Goal: Task Accomplishment & Management: Manage account settings

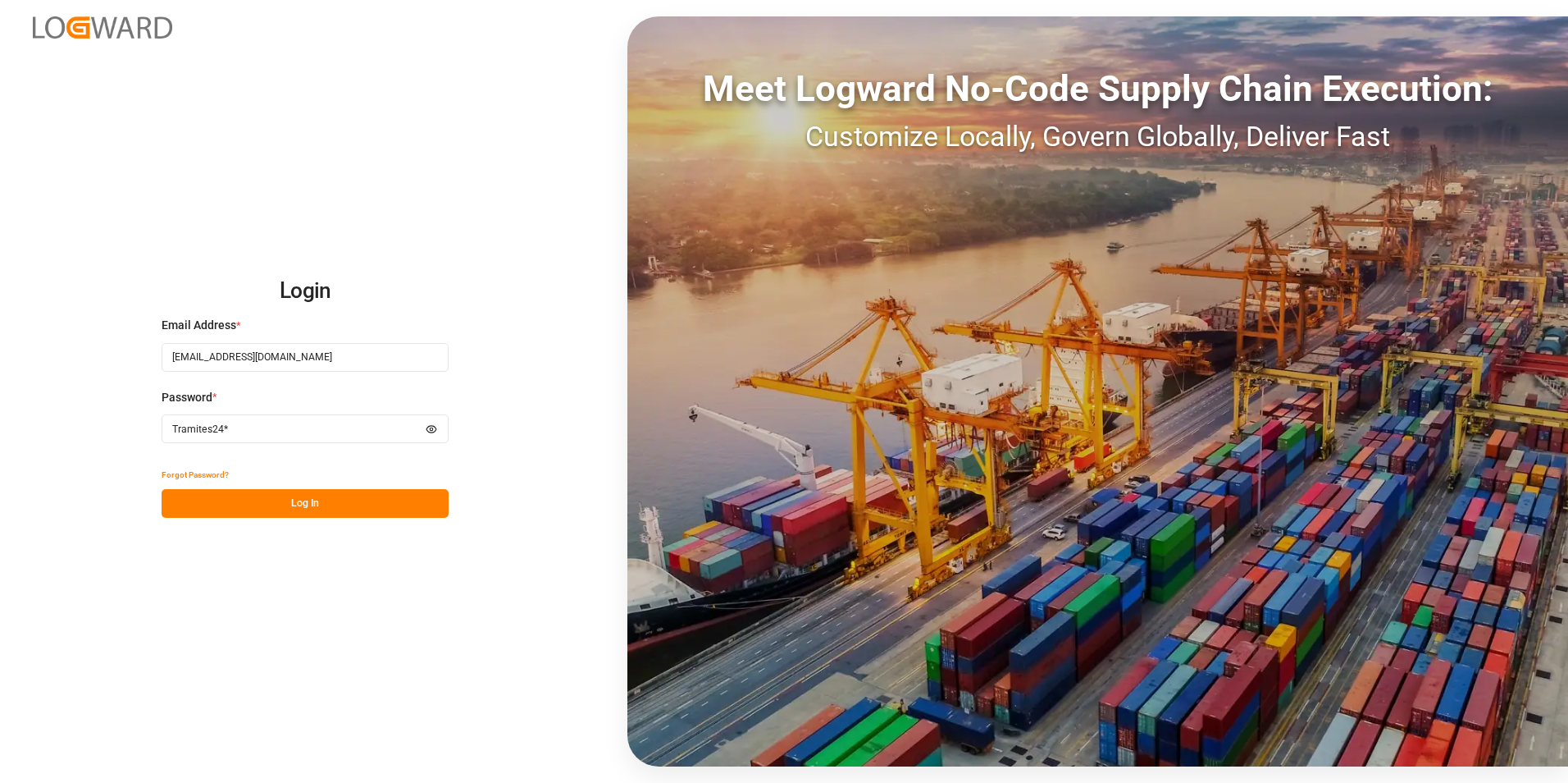
click at [298, 353] on input "[EMAIL_ADDRESS][DOMAIN_NAME]" at bounding box center [305, 357] width 287 height 28
type input "i"
paste input "operaciones2@grupologisticayaduanas.mx"
type input "operaciones2@grupologisticayaduanas.mx"
click at [170, 358] on input "operaciones2@grupologisticayaduanas.mx" at bounding box center [305, 357] width 287 height 28
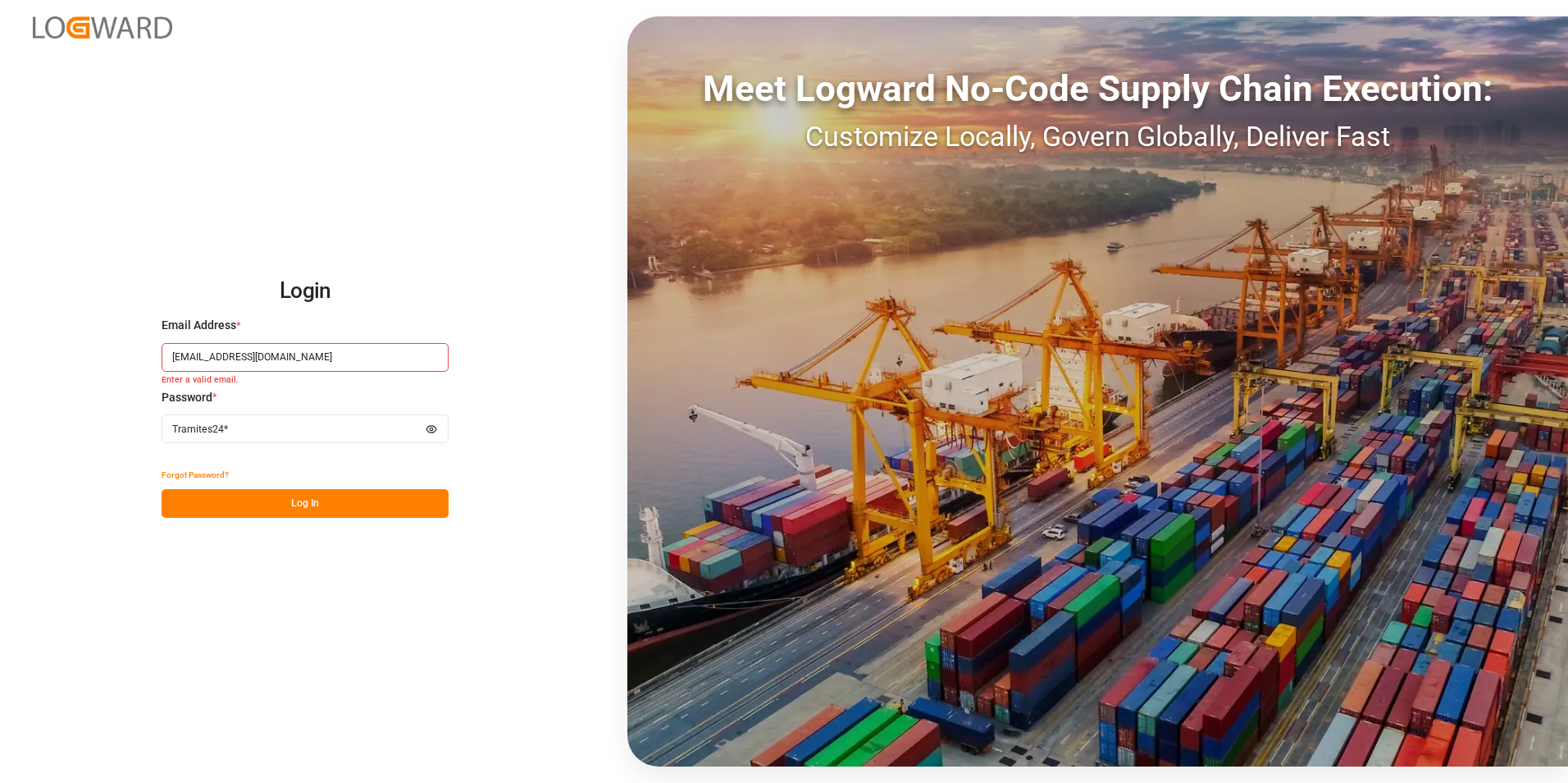
click at [203, 428] on input "Tramites24*" at bounding box center [305, 428] width 287 height 28
click at [254, 426] on input "Tramites24*" at bounding box center [305, 428] width 287 height 28
type input "T"
paste input "Am020115*"
type input "Am020115*"
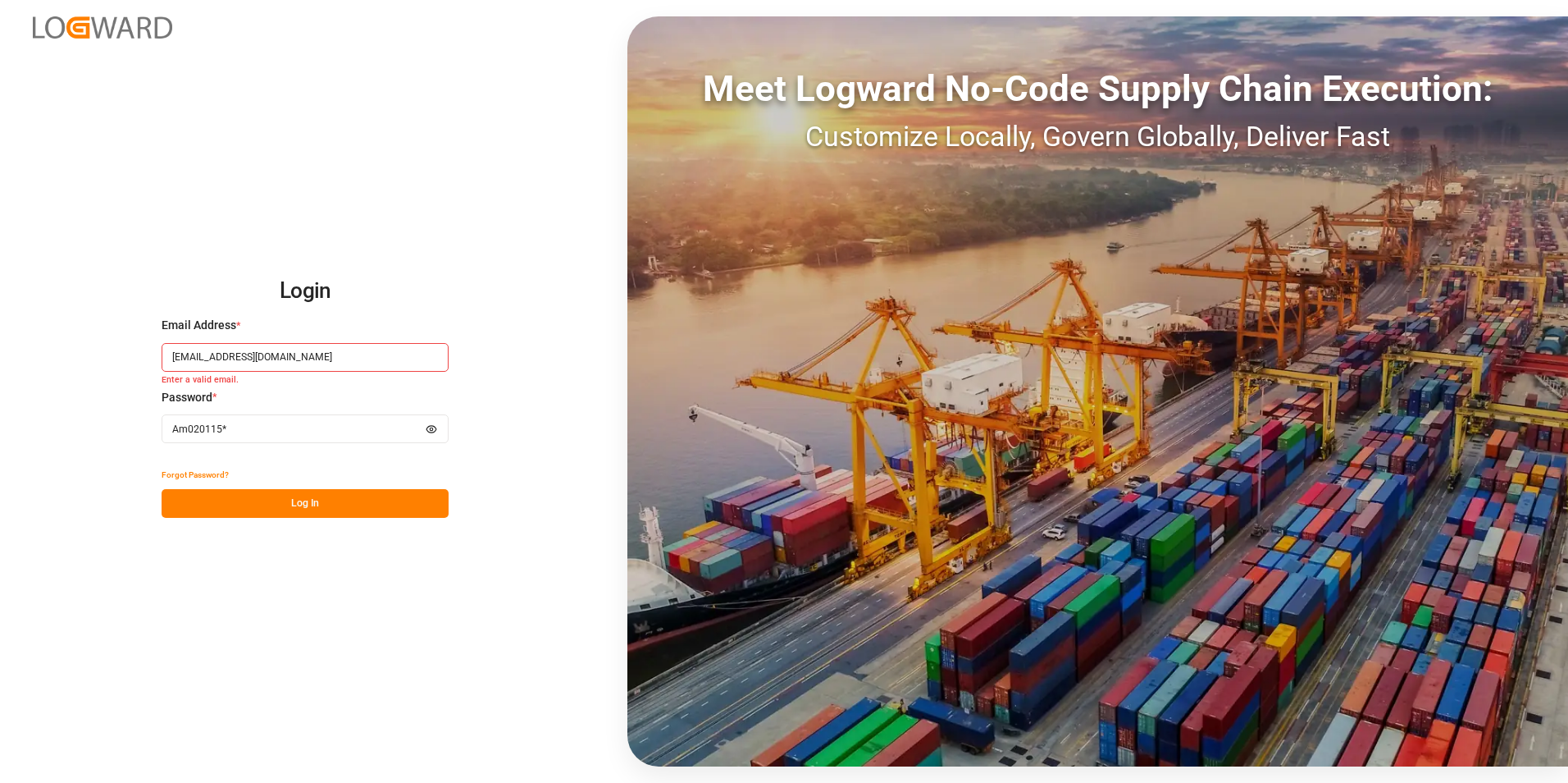
click at [435, 434] on icon "button" at bounding box center [431, 429] width 11 height 11
click at [366, 356] on input "operaciones2@grupologisticayaduanas.mx" at bounding box center [305, 357] width 287 height 28
type input "o"
paste input "Am020115*"
type input "A"
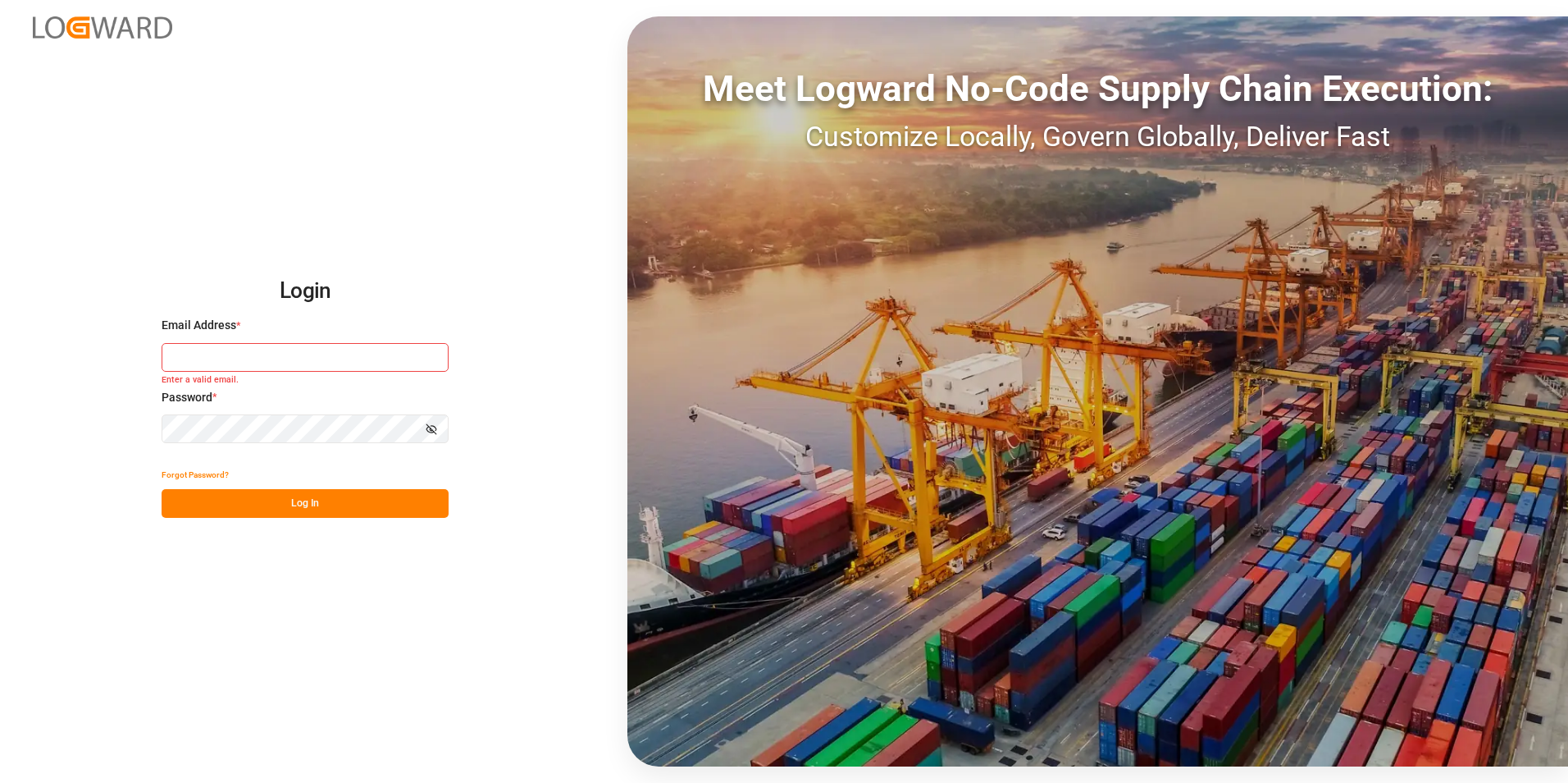
paste input "operaciones2@grupologisticayaduanas.mx"
click at [279, 495] on button "Log In" at bounding box center [305, 503] width 287 height 28
click at [290, 499] on button "Log In" at bounding box center [305, 503] width 287 height 28
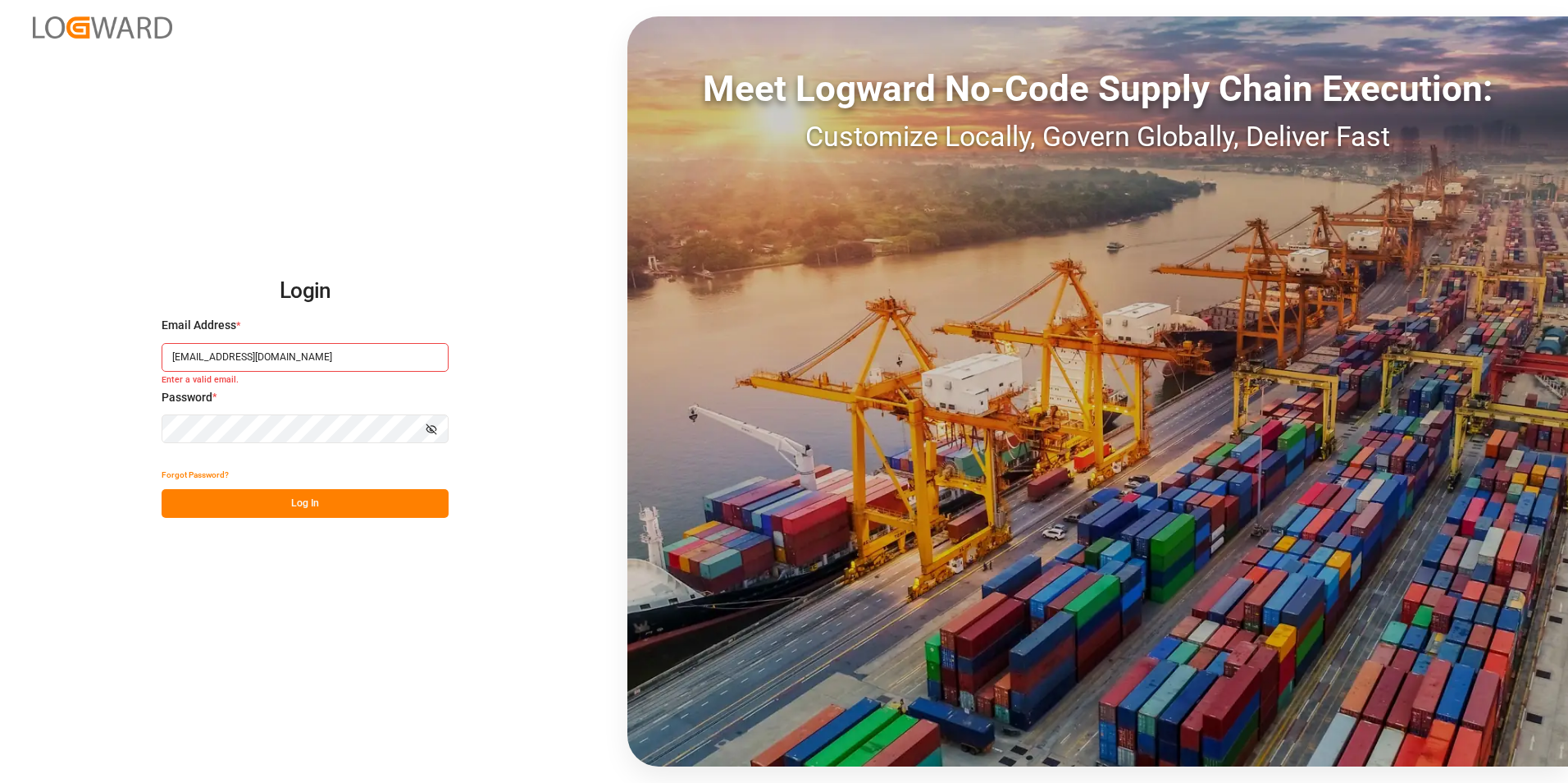
click at [290, 499] on button "Log In" at bounding box center [305, 503] width 287 height 28
click at [291, 499] on button "Log In" at bounding box center [305, 503] width 287 height 28
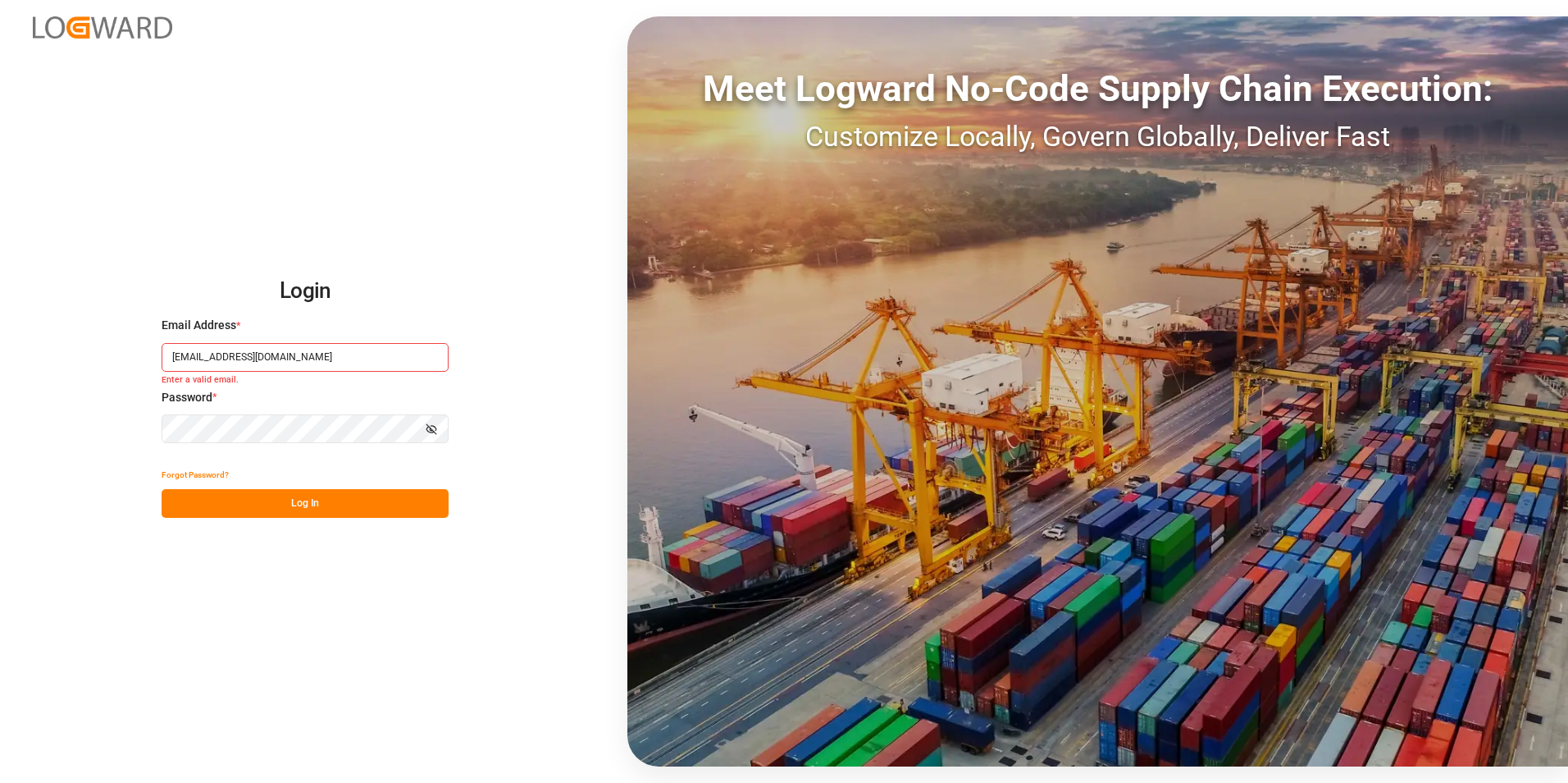
click at [176, 357] on input "operaciones2@grupologisticayaduanas.mx" at bounding box center [305, 357] width 287 height 28
click at [172, 359] on input "operaciones2@grupologisticayaduanas.mx" at bounding box center [305, 357] width 287 height 28
click at [371, 357] on input "operaciones2@grupologisticayaduanas.mx" at bounding box center [305, 357] width 287 height 28
click at [428, 431] on icon "button" at bounding box center [431, 429] width 7 height 6
click at [368, 510] on button "Log In" at bounding box center [305, 503] width 287 height 28
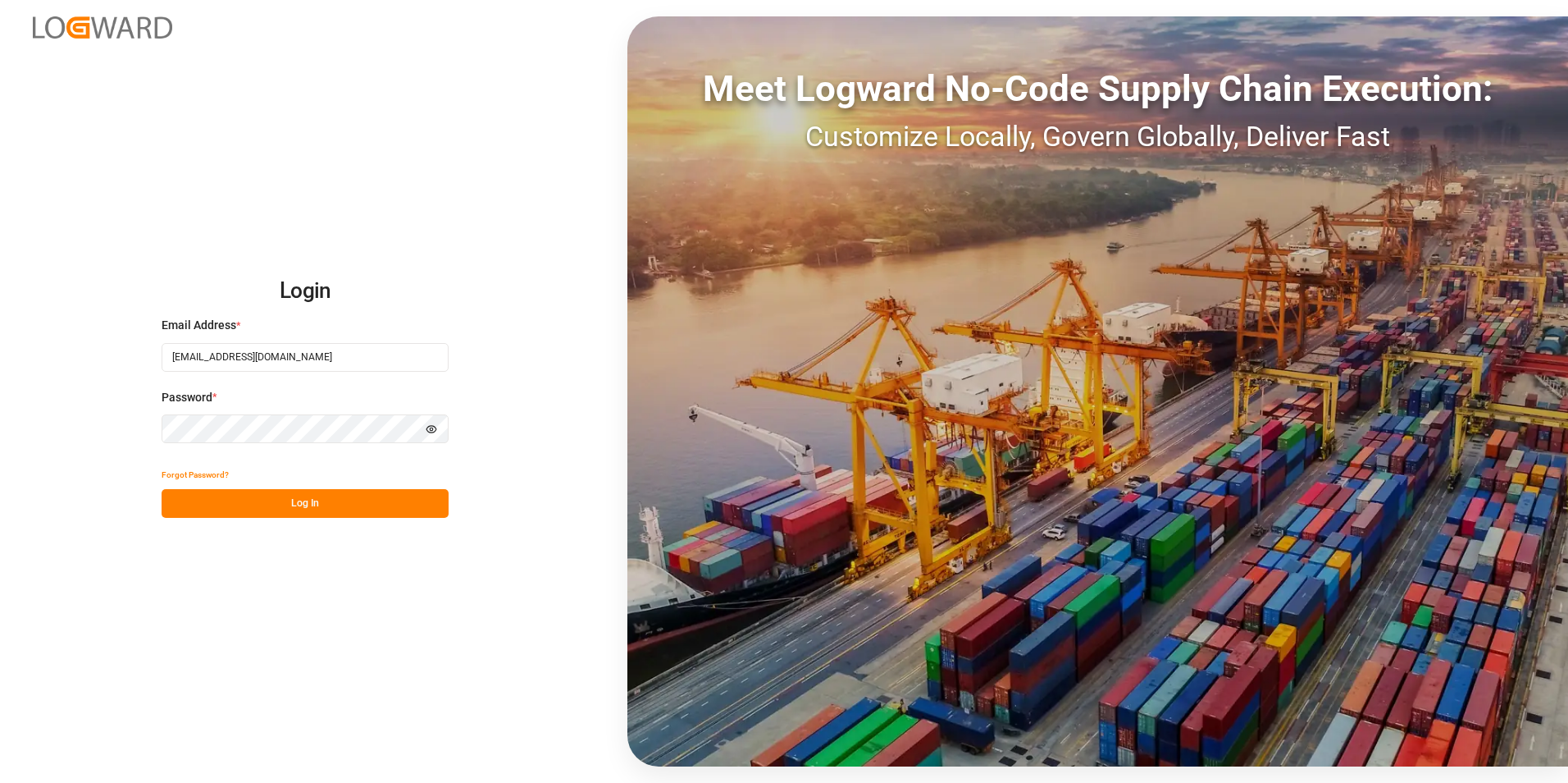
click at [282, 500] on button "Log In" at bounding box center [305, 503] width 287 height 28
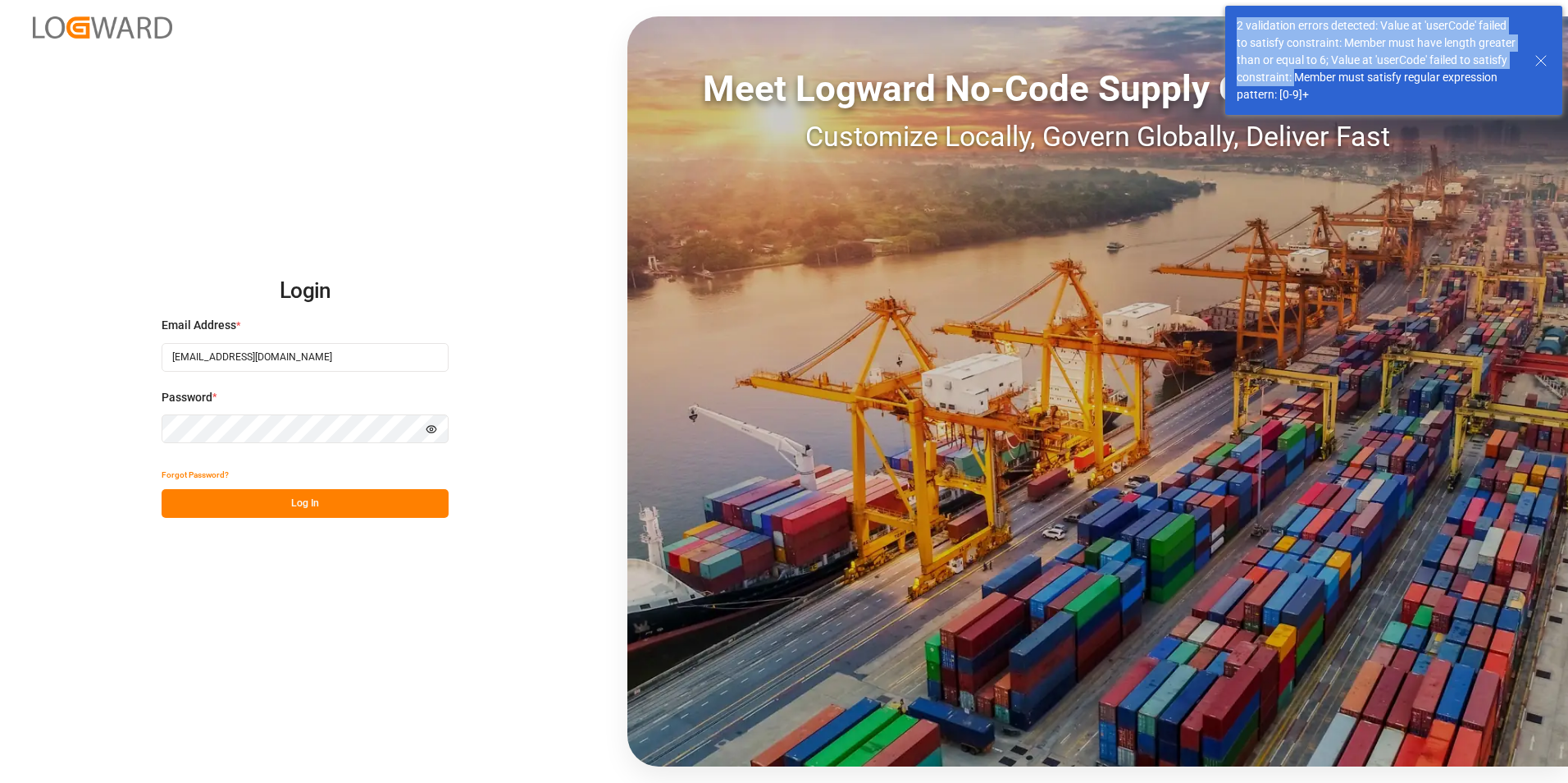
drag, startPoint x: 1237, startPoint y: 21, endPoint x: 1297, endPoint y: 82, distance: 85.6
click at [1297, 82] on div "2 validation errors detected: Value at 'userCode' failed to satisfy constraint:…" at bounding box center [1377, 61] width 282 height 86
drag, startPoint x: 1297, startPoint y: 82, endPoint x: 1239, endPoint y: 20, distance: 84.9
click at [1239, 20] on div "2 validation errors detected: Value at 'userCode' failed to satisfy constraint:…" at bounding box center [1377, 61] width 282 height 86
copy div "2 validation errors detected: Value at 'userCode' failed to satisfy constraint:…"
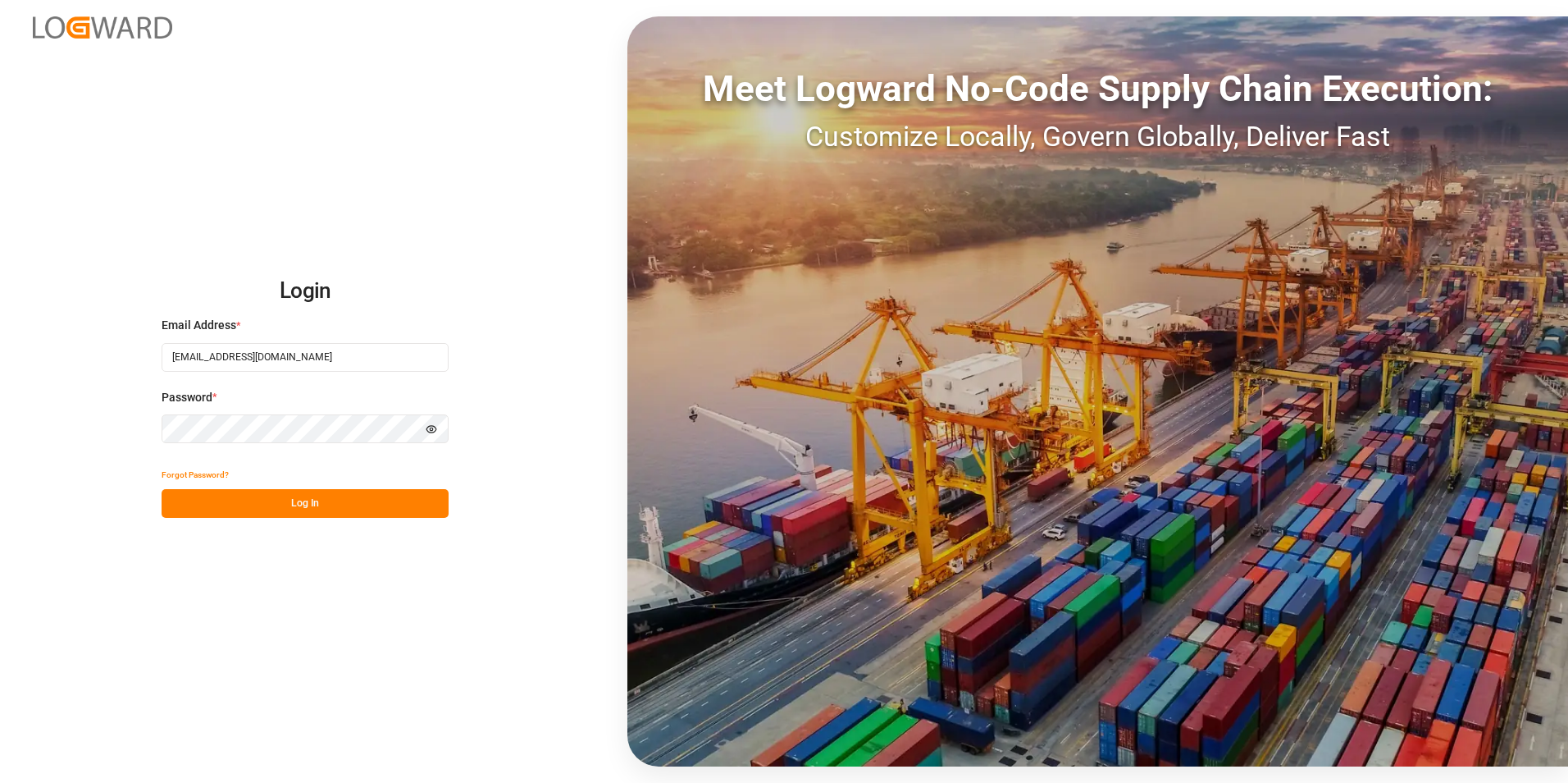
click at [397, 510] on button "Log In" at bounding box center [305, 503] width 287 height 28
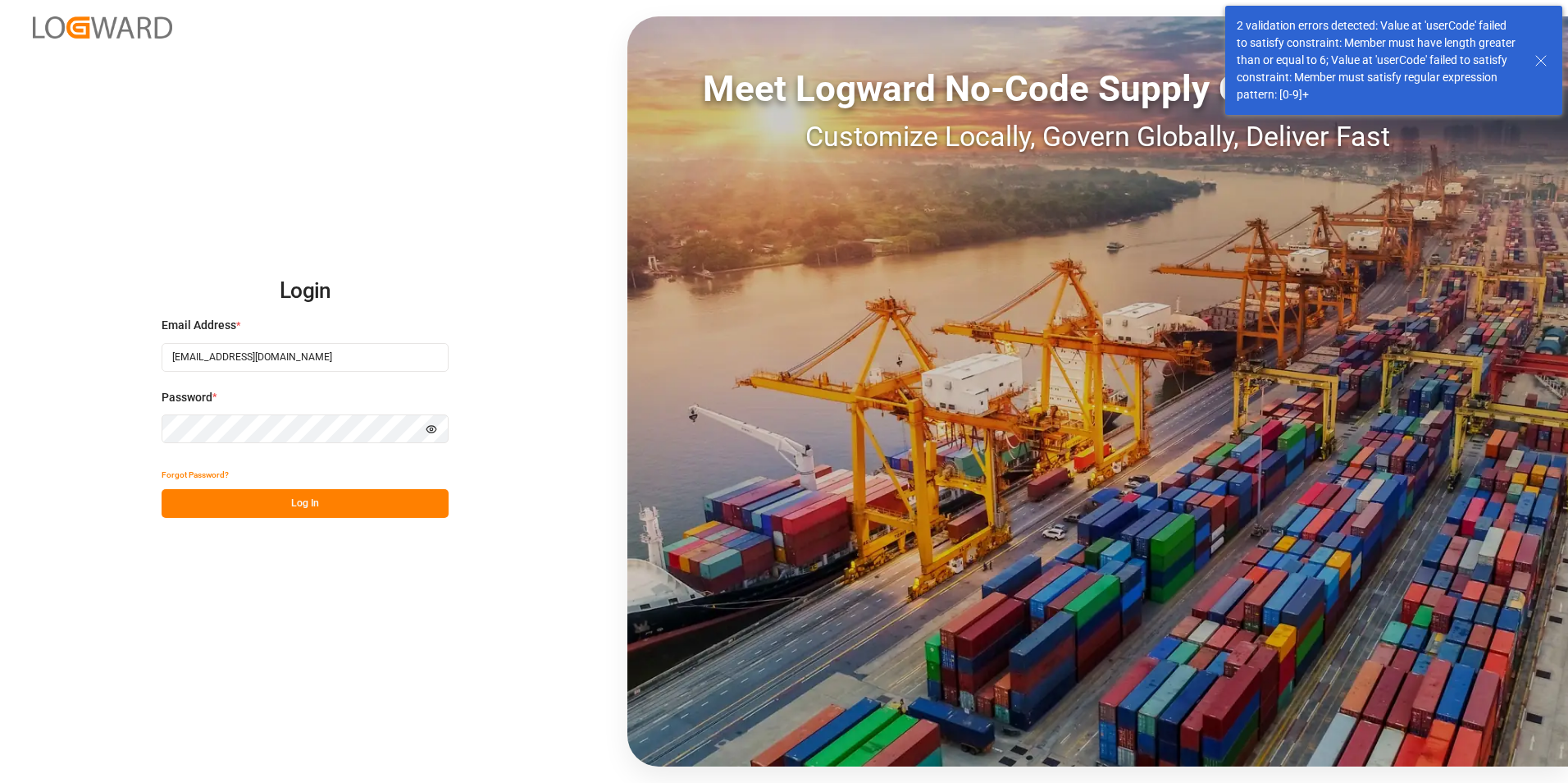
click at [389, 365] on input "operaciones2@grupologisticayaduanas.mx" at bounding box center [305, 357] width 287 height 28
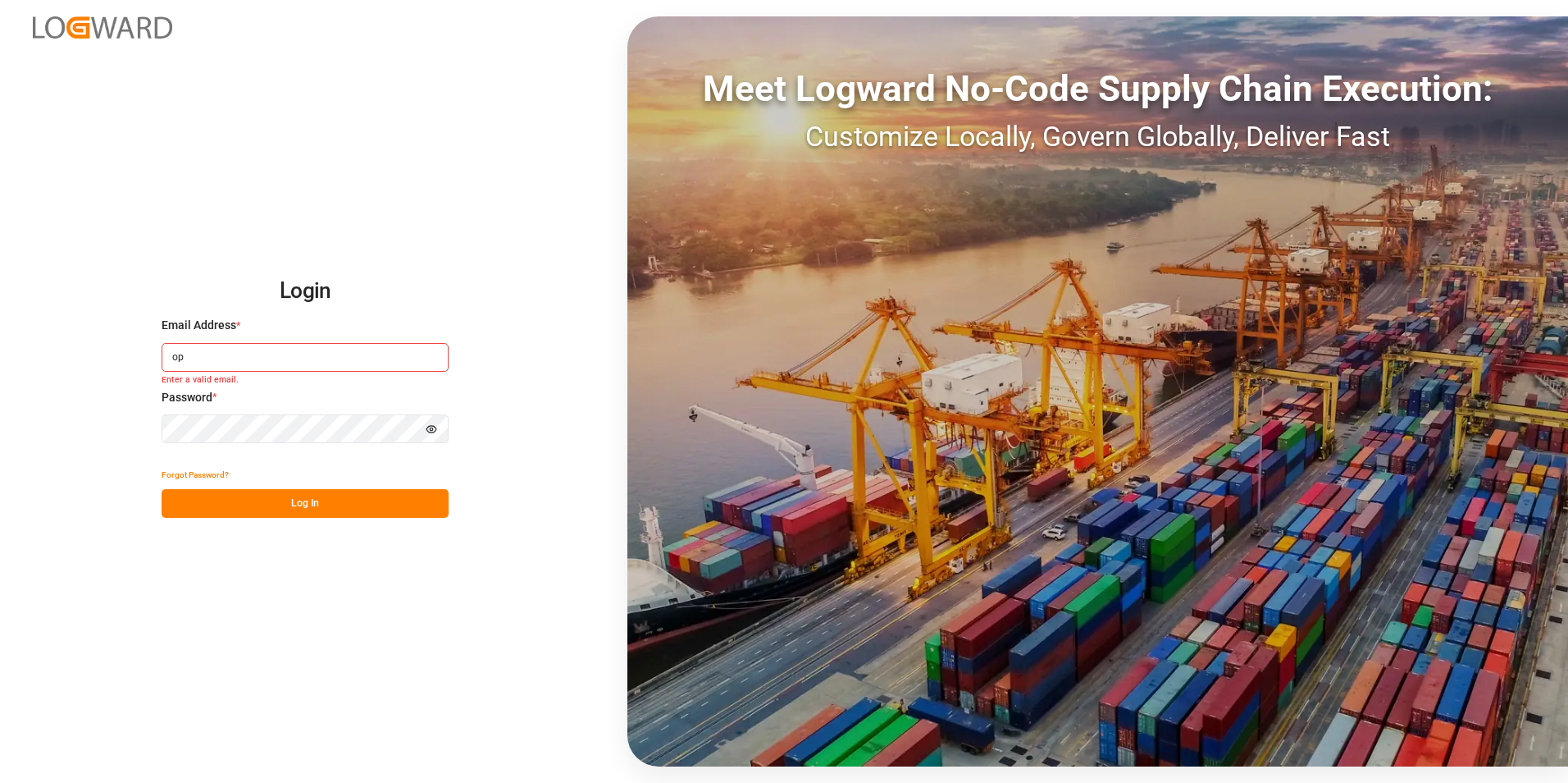
type input "o"
type input "[EMAIL_ADDRESS][DOMAIN_NAME]"
click at [355, 500] on button "Log In" at bounding box center [305, 503] width 287 height 28
click at [364, 363] on input at bounding box center [305, 357] width 287 height 28
type input "martha.vaca@archroma.com"
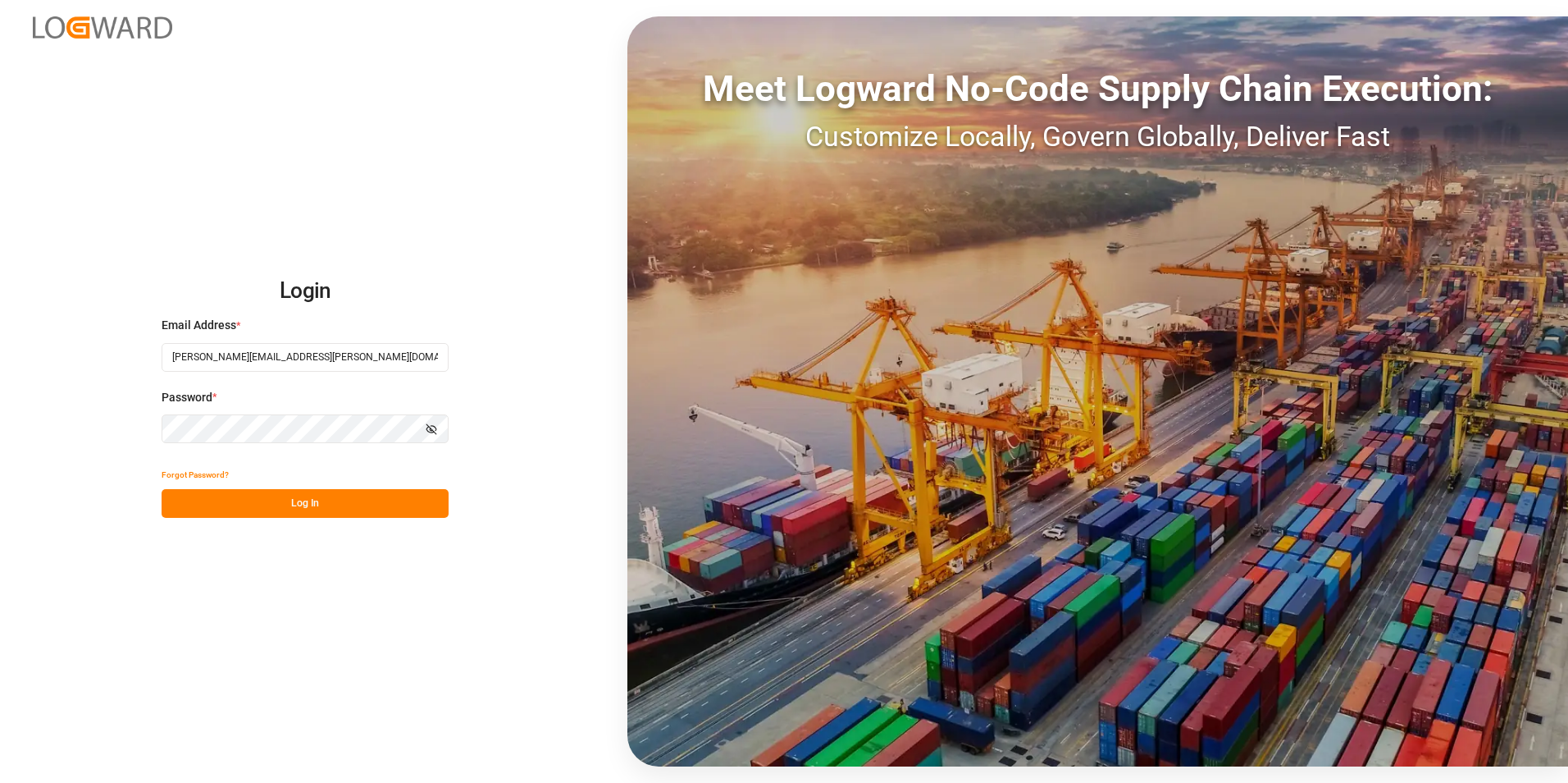
click at [235, 502] on button "Log In" at bounding box center [305, 503] width 287 height 28
click at [118, 449] on div "Login Email Address * martha.vaca@archroma.com Password * Show password Forgot …" at bounding box center [784, 392] width 1568 height 783
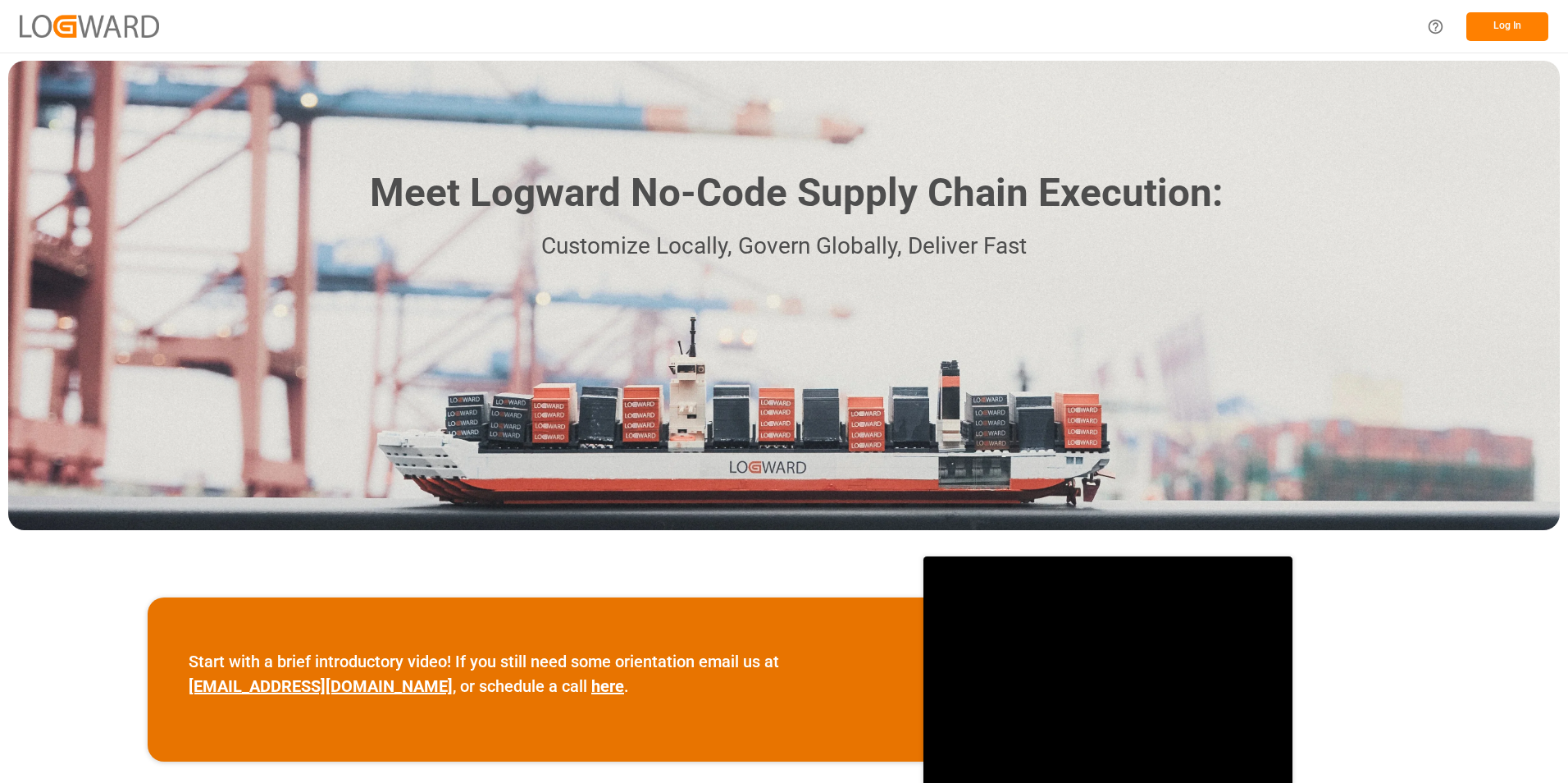
click at [1537, 25] on button "Log In" at bounding box center [1506, 26] width 82 height 28
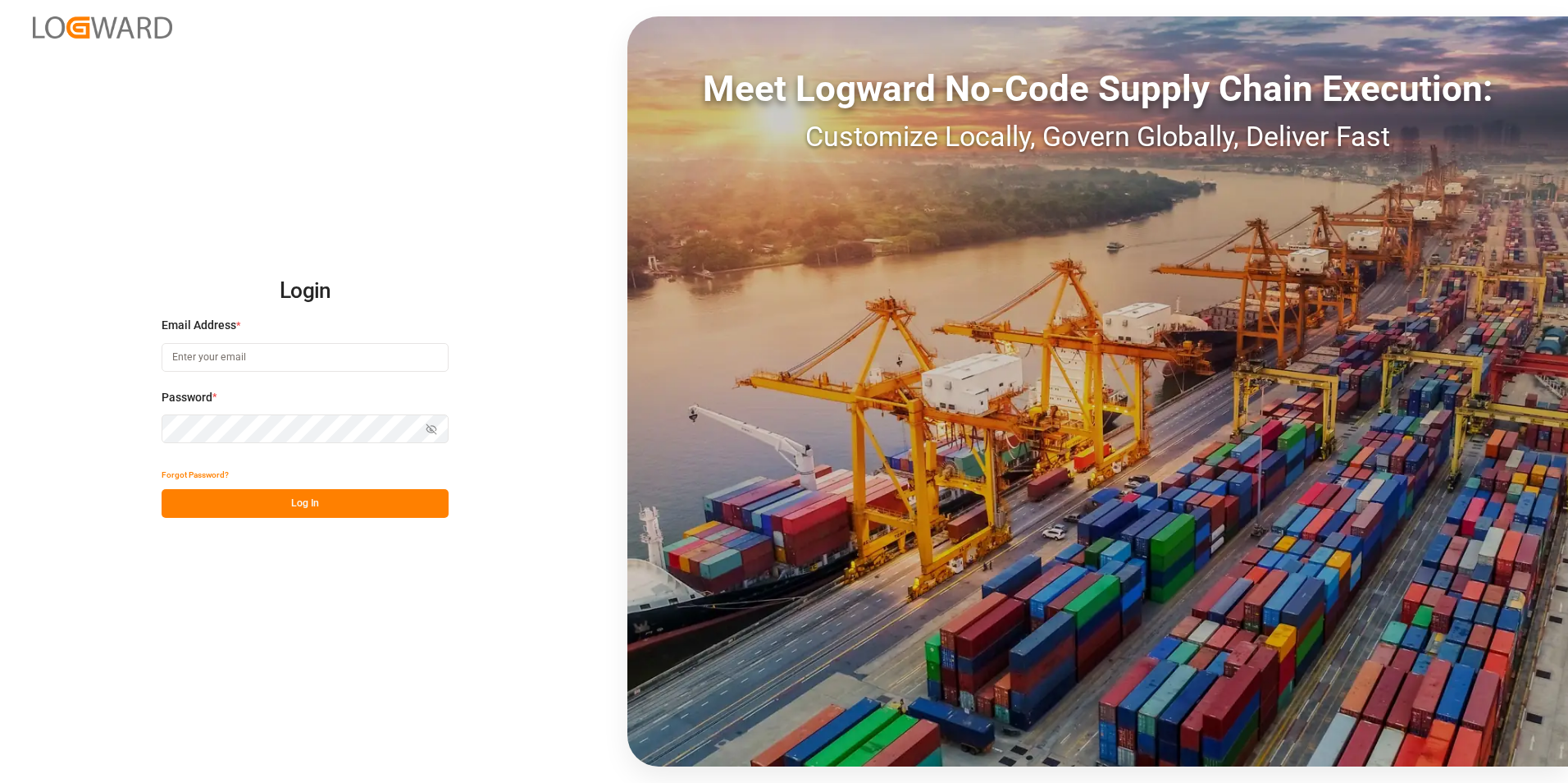
click at [254, 358] on input at bounding box center [305, 357] width 287 height 28
type input "[EMAIL_ADDRESS][DOMAIN_NAME]"
click at [433, 433] on icon "button" at bounding box center [431, 429] width 7 height 6
click at [433, 433] on icon "button" at bounding box center [432, 428] width 10 height 6
click at [235, 498] on button "Log In" at bounding box center [305, 503] width 287 height 28
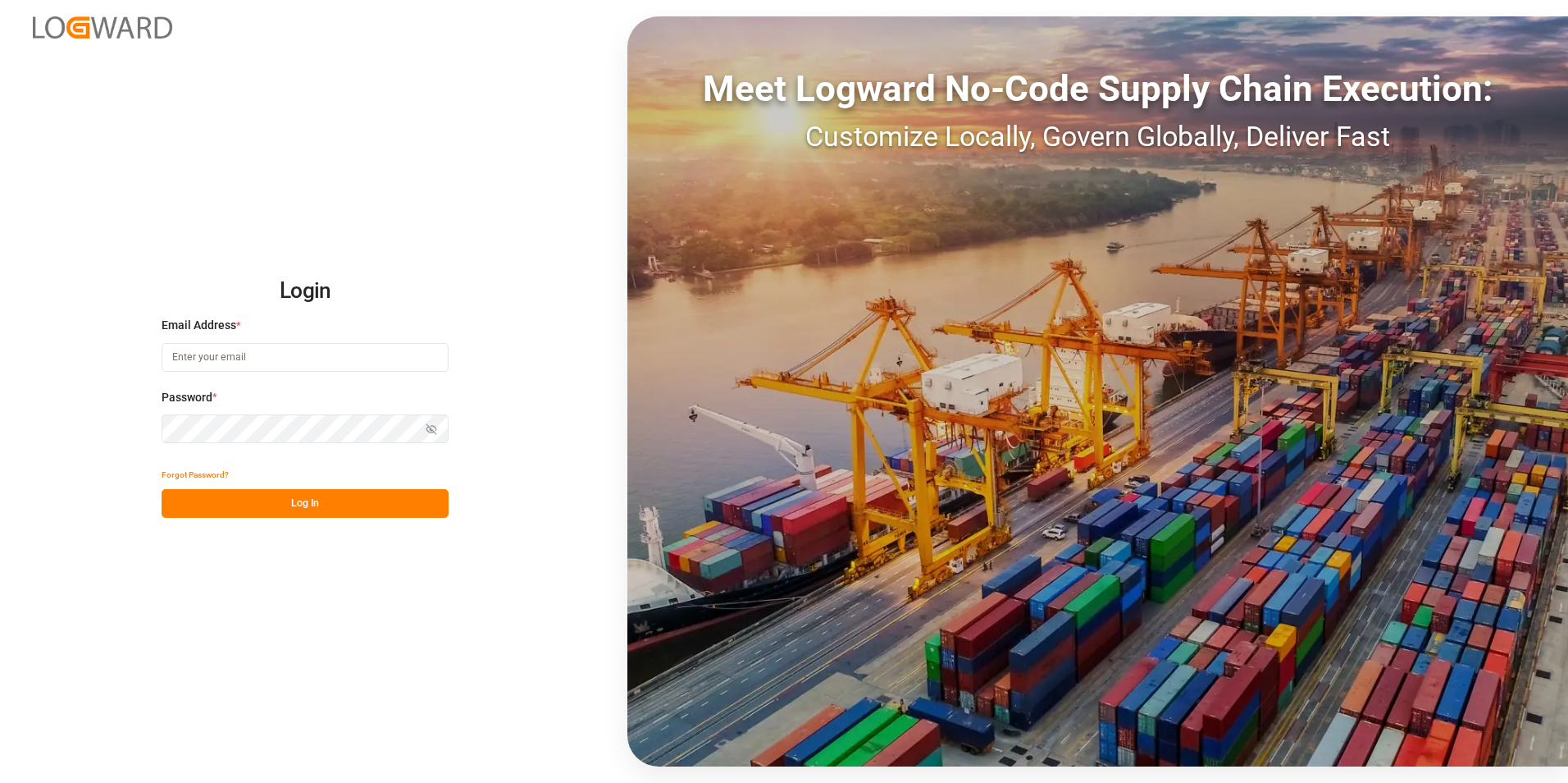
click at [261, 359] on input at bounding box center [305, 357] width 287 height 28
type input "[EMAIL_ADDRESS][DOMAIN_NAME]"
click at [283, 503] on button "Log In" at bounding box center [305, 503] width 287 height 28
